Goal: Task Accomplishment & Management: Manage account settings

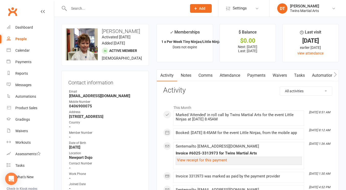
click at [112, 8] on input "text" at bounding box center [125, 8] width 116 height 7
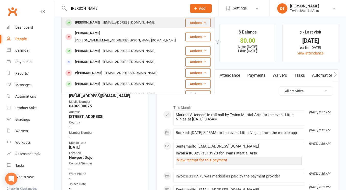
type input "[PERSON_NAME]"
click at [194, 21] on button "Actions" at bounding box center [198, 22] width 25 height 9
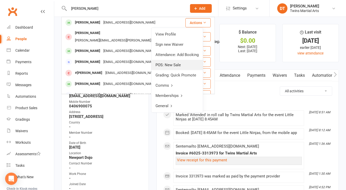
click at [187, 69] on link "POS: New Sale" at bounding box center [176, 65] width 51 height 10
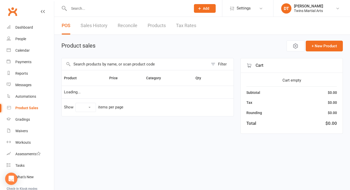
select select "100"
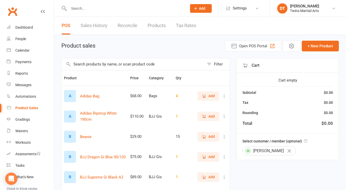
click at [173, 68] on input "text" at bounding box center [133, 64] width 143 height 12
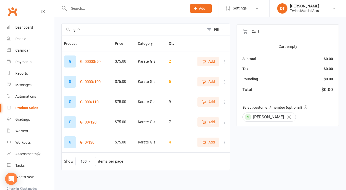
scroll to position [37, 0]
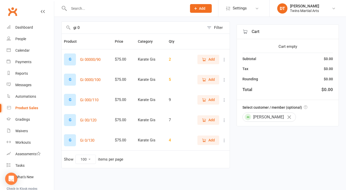
type input "gi 0"
click at [199, 140] on button "Add" at bounding box center [209, 140] width 22 height 9
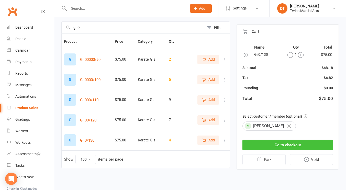
click at [293, 145] on button "Go to checkout" at bounding box center [288, 145] width 91 height 11
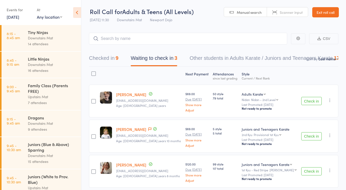
click at [95, 74] on div at bounding box center [93, 73] width 5 height 5
click at [92, 72] on input "checkbox" at bounding box center [92, 72] width 0 height 0
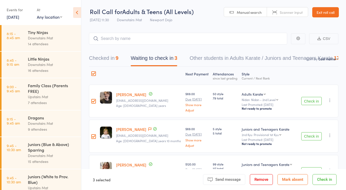
click at [265, 182] on button "Remove" at bounding box center [261, 179] width 23 height 11
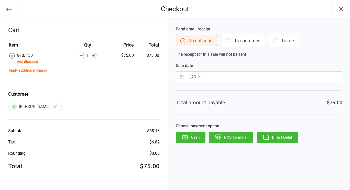
click at [236, 138] on button "POS Terminal" at bounding box center [231, 137] width 44 height 11
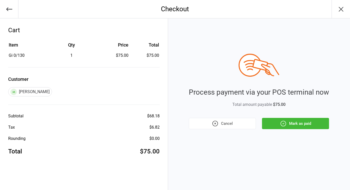
click at [285, 124] on icon "button" at bounding box center [283, 123] width 7 height 7
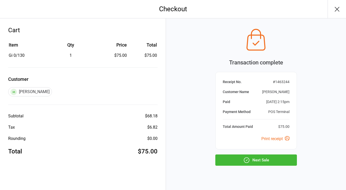
click at [335, 14] on button "button" at bounding box center [337, 9] width 18 height 18
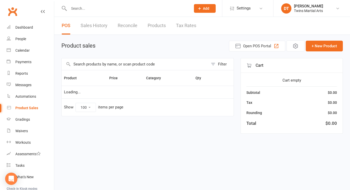
select select "100"
click at [101, 9] on input "text" at bounding box center [127, 8] width 120 height 7
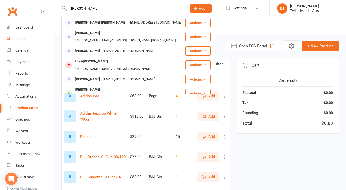
type input "[PERSON_NAME]"
click at [26, 40] on div "People" at bounding box center [20, 39] width 11 height 4
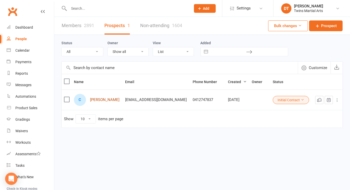
click at [108, 100] on link "Charlie Laguda" at bounding box center [104, 100] width 29 height 4
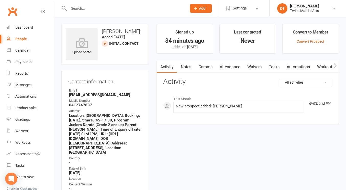
click at [132, 91] on div "Email" at bounding box center [105, 90] width 73 height 5
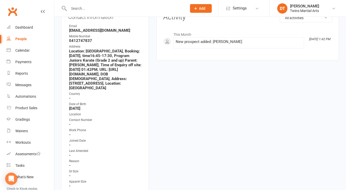
scroll to position [64, 0]
click at [31, 53] on link "Calendar" at bounding box center [30, 51] width 47 height 12
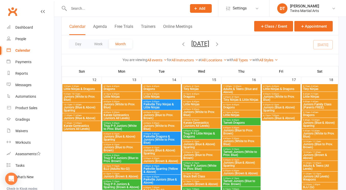
scroll to position [254, 0]
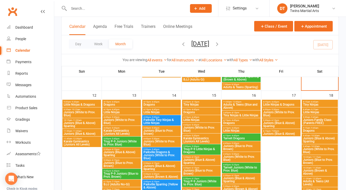
click at [127, 118] on span "4:45pm - 5:30pm" at bounding box center [121, 117] width 37 height 2
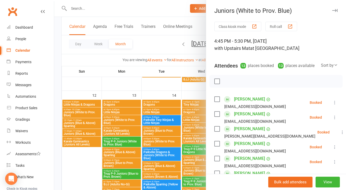
click at [332, 11] on icon "button" at bounding box center [334, 10] width 5 height 3
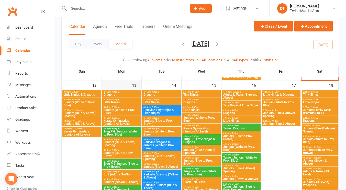
scroll to position [265, 0]
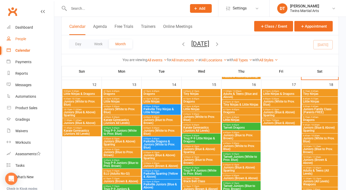
click at [25, 43] on link "People" at bounding box center [30, 39] width 47 height 12
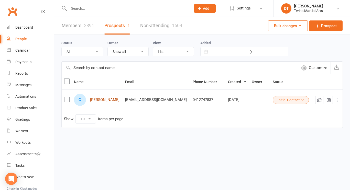
click at [111, 100] on link "Charlie Laguda" at bounding box center [104, 100] width 29 height 4
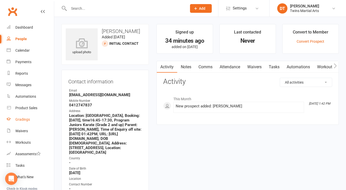
click at [29, 116] on link "Gradings" at bounding box center [30, 120] width 47 height 12
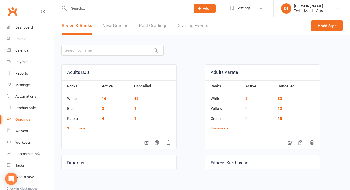
click at [125, 26] on link "New Grading" at bounding box center [115, 26] width 26 height 18
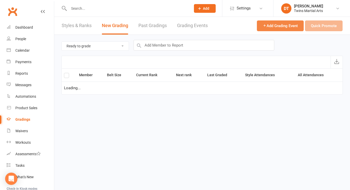
click at [276, 28] on button "Add Grading Event" at bounding box center [280, 25] width 47 height 11
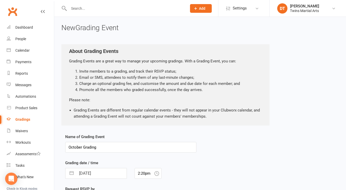
click at [180, 147] on input "October Grading" at bounding box center [130, 147] width 131 height 11
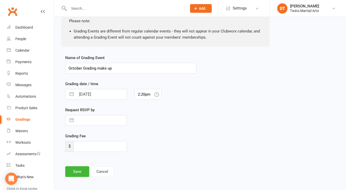
scroll to position [80, 0]
type input "October Grading make up"
click at [77, 170] on button "Save" at bounding box center [77, 171] width 24 height 11
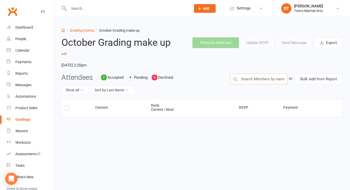
click at [275, 79] on input "text" at bounding box center [259, 79] width 58 height 11
type input "elijah hili"
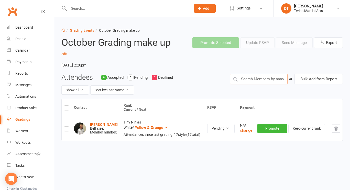
type input "e"
type input "reggie jenkins"
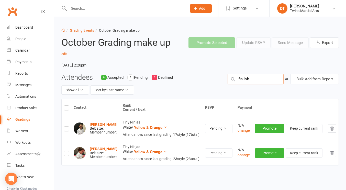
type input "fia lobo"
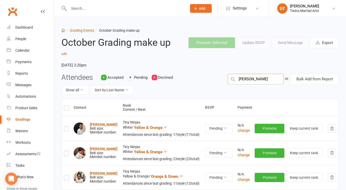
type input "kosta limoli"
type input "freddie levick"
type input "gia cassar"
type input "ahana sethi"
type input "macey quinn"
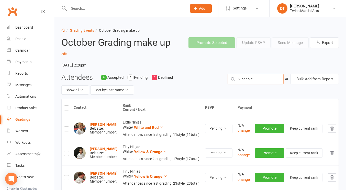
type input "vihaan"
type input "francesco guas"
type input "georgie woodburn"
type input "thomas pelar"
type input "finlahy"
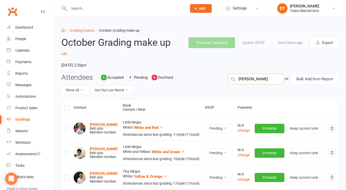
type input "finlay tamis"
type input "hopper hall"
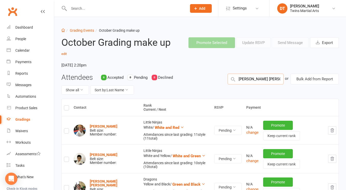
type input "hudson schippers"
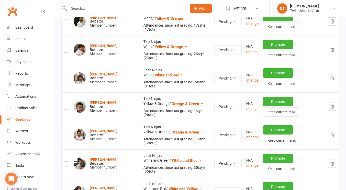
scroll to position [195, 0]
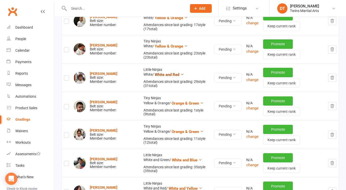
click at [169, 75] on span "White and Red" at bounding box center [167, 74] width 25 height 5
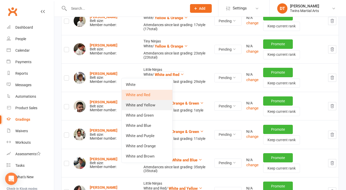
click at [159, 104] on link "White and Yellow" at bounding box center [147, 105] width 51 height 10
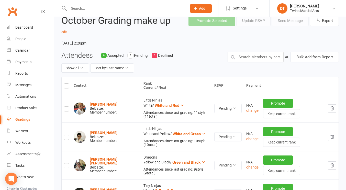
scroll to position [0, 0]
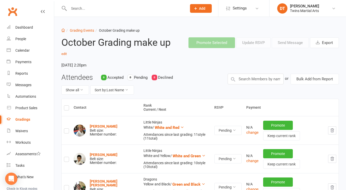
click at [67, 109] on label at bounding box center [66, 109] width 5 height 0
click at [67, 106] on input "checkbox" at bounding box center [66, 106] width 5 height 0
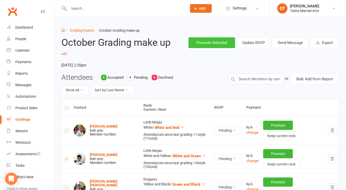
click at [216, 44] on button "Promote Selected" at bounding box center [212, 42] width 47 height 11
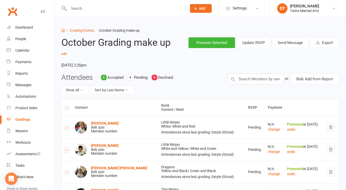
click at [27, 119] on div "Gradings" at bounding box center [22, 119] width 15 height 4
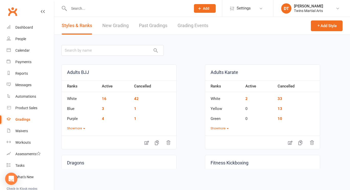
click at [152, 24] on link "Past Gradings" at bounding box center [153, 26] width 28 height 18
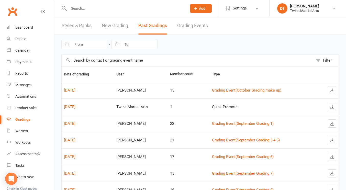
click at [123, 32] on link "New Grading" at bounding box center [115, 26] width 26 height 18
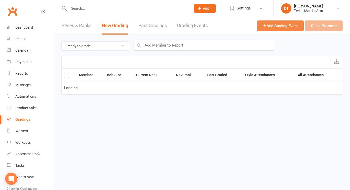
click at [281, 28] on button "Add Grading Event" at bounding box center [280, 25] width 47 height 11
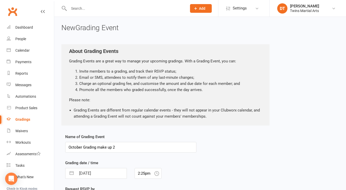
type input "October Grading make up 2"
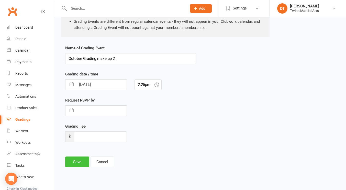
click at [75, 163] on button "Save" at bounding box center [77, 162] width 24 height 11
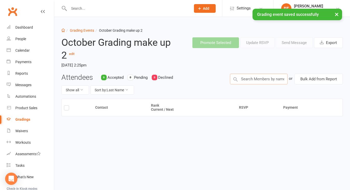
click at [251, 76] on input "text" at bounding box center [259, 79] width 58 height 11
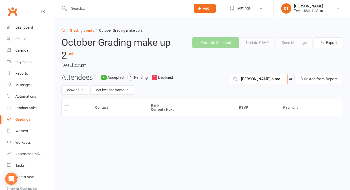
type input "jesse o mah"
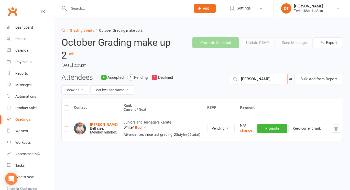
type input "rory o mahon"
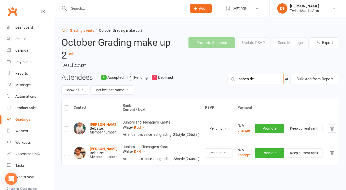
type input "haben des"
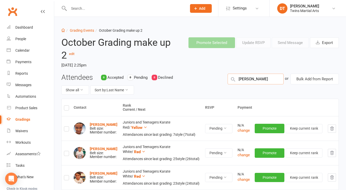
type input "harry wierzb"
type input "jake tran"
type input "violet tessman"
type input "q"
type input "z"
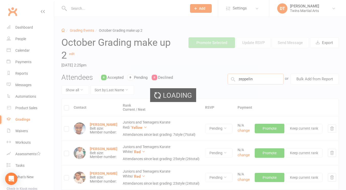
type input "zeppelin m"
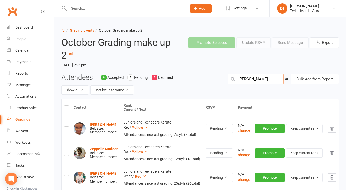
type input "om patel"
type input "shivom patel"
type input "rhiannon"
type input "molly leitch"
type input "sanjit goun"
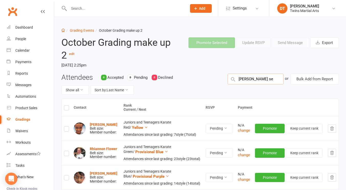
type input "sammy sev"
type input "manu villani"
click at [66, 109] on label at bounding box center [66, 109] width 5 height 0
click at [66, 106] on input "checkbox" at bounding box center [66, 106] width 5 height 0
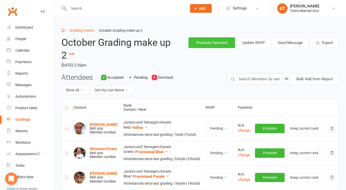
click at [212, 45] on button "Promote Selected" at bounding box center [212, 42] width 47 height 11
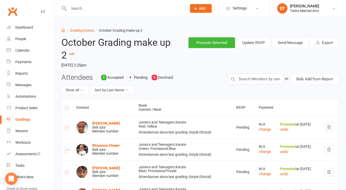
click at [26, 119] on div "Gradings" at bounding box center [22, 119] width 15 height 4
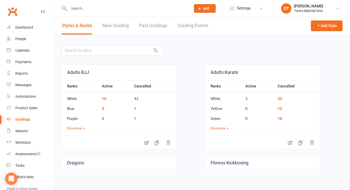
click at [162, 27] on link "Past Gradings" at bounding box center [153, 26] width 28 height 18
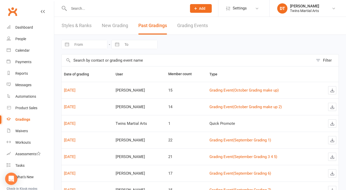
click at [216, 63] on input "text" at bounding box center [188, 61] width 252 height 12
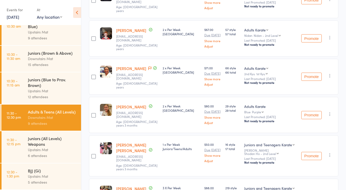
scroll to position [162, 0]
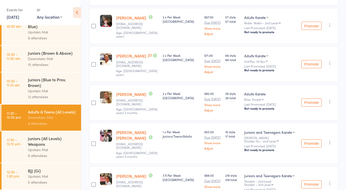
click at [51, 148] on div "Upstairs Mat" at bounding box center [52, 150] width 49 height 6
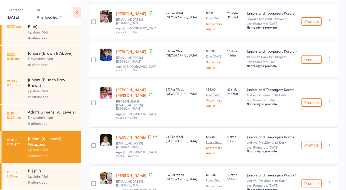
scroll to position [164, 0]
click at [46, 170] on div "BJJ (Gi)" at bounding box center [52, 171] width 49 height 6
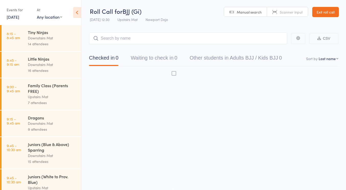
scroll to position [0, 0]
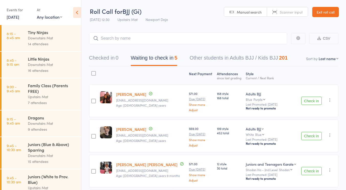
click at [94, 73] on div at bounding box center [93, 73] width 5 height 5
click at [92, 72] on input "checkbox" at bounding box center [92, 72] width 0 height 0
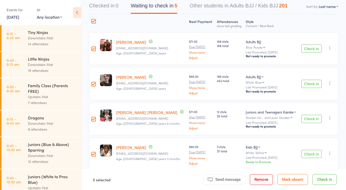
scroll to position [53, 0]
click at [96, 49] on div at bounding box center [93, 48] width 5 height 5
click at [92, 47] on input "checkbox" at bounding box center [92, 47] width 0 height 0
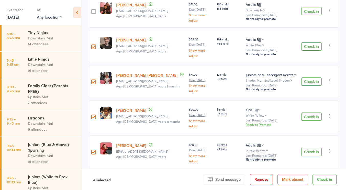
click at [321, 177] on button "Check in" at bounding box center [325, 179] width 24 height 11
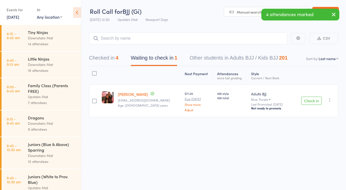
scroll to position [0, 0]
click at [328, 101] on icon "button" at bounding box center [330, 100] width 5 height 5
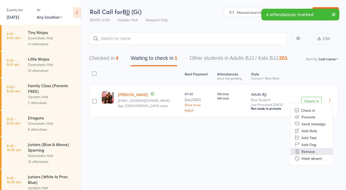
click at [310, 149] on li "Remove" at bounding box center [312, 151] width 42 height 7
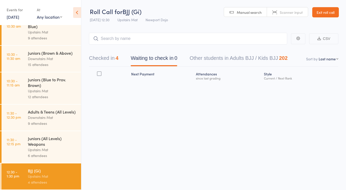
scroll to position [0, 0]
click at [41, 137] on div "Juniors (All Levels) Weapons" at bounding box center [52, 141] width 49 height 11
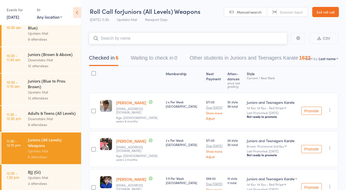
scroll to position [164, 0]
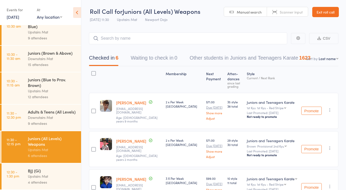
click at [48, 115] on div "Downstairs Mat" at bounding box center [52, 118] width 49 height 6
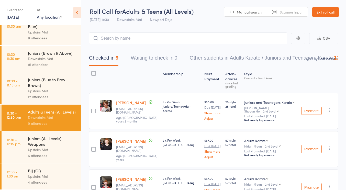
scroll to position [164, 0]
click at [54, 81] on div "Juniors (Blue to Prov. Brown)" at bounding box center [52, 82] width 49 height 11
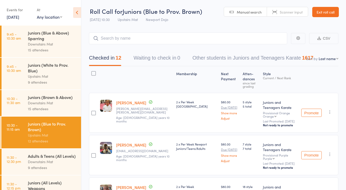
scroll to position [146, 0]
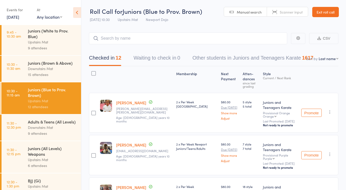
click at [50, 74] on div "15 attendees" at bounding box center [52, 75] width 49 height 6
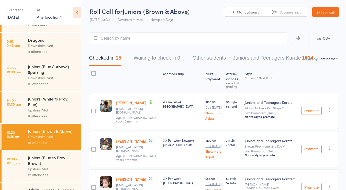
scroll to position [78, 0]
click at [26, 105] on link "9:45 - 10:30 am Juniors (White to Prov. Blue) Upstairs Mat 9 attendees" at bounding box center [42, 107] width 80 height 32
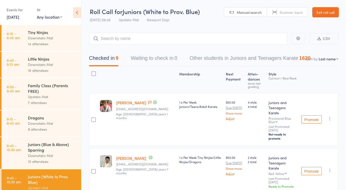
click at [50, 155] on div "Downstairs Mat" at bounding box center [52, 156] width 49 height 6
